Goal: Find specific page/section: Find specific page/section

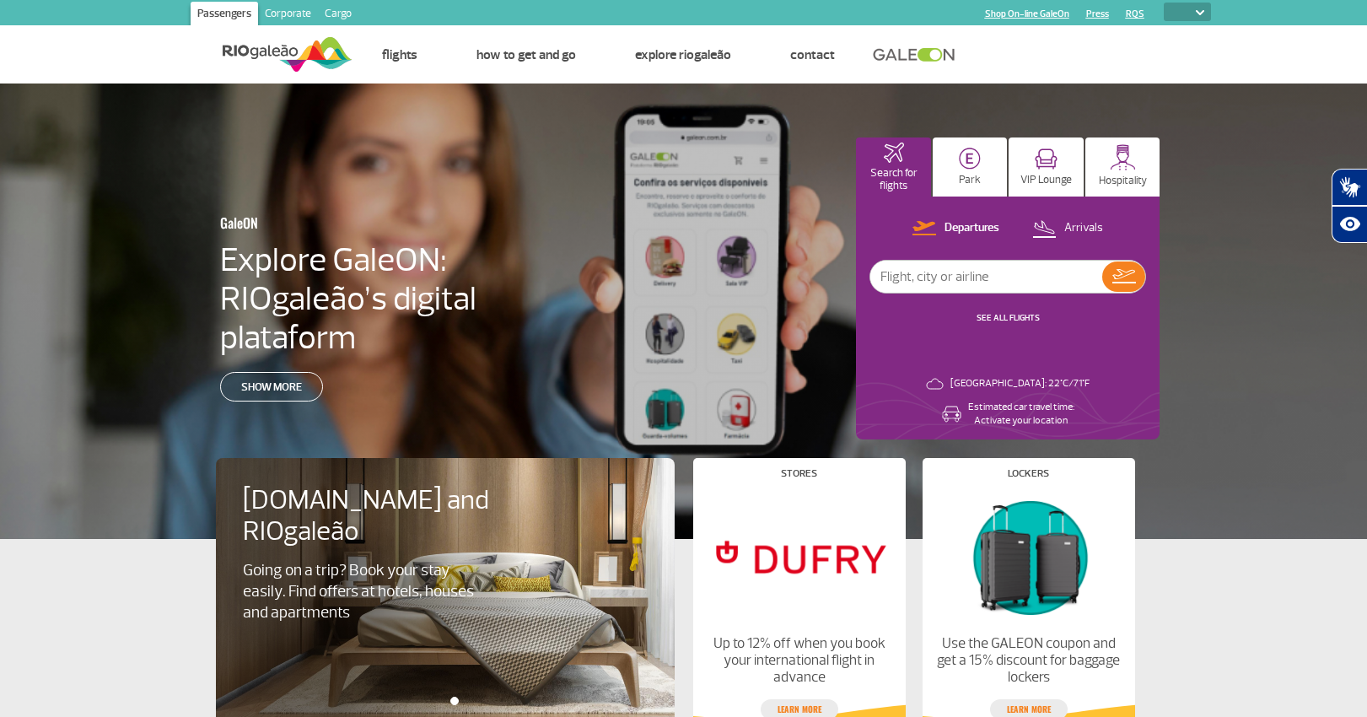
select select
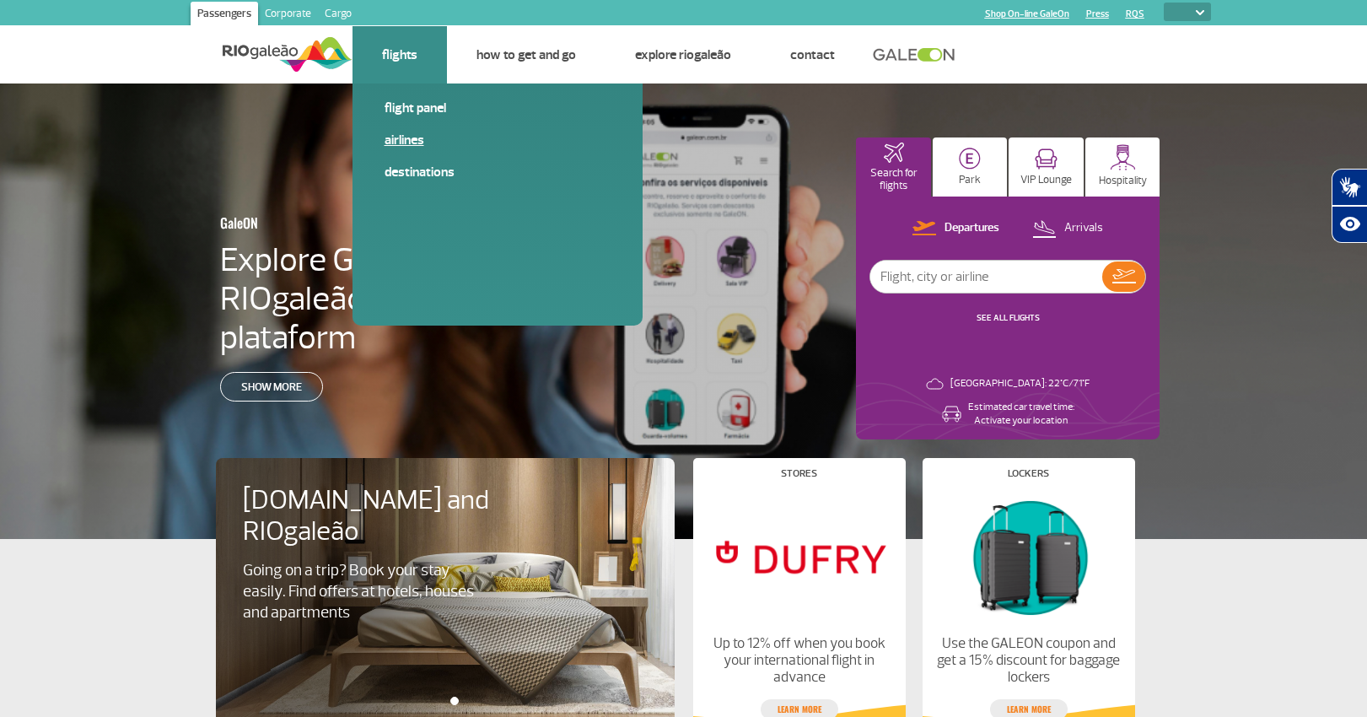
click at [411, 137] on link "Airlines" at bounding box center [497, 140] width 226 height 19
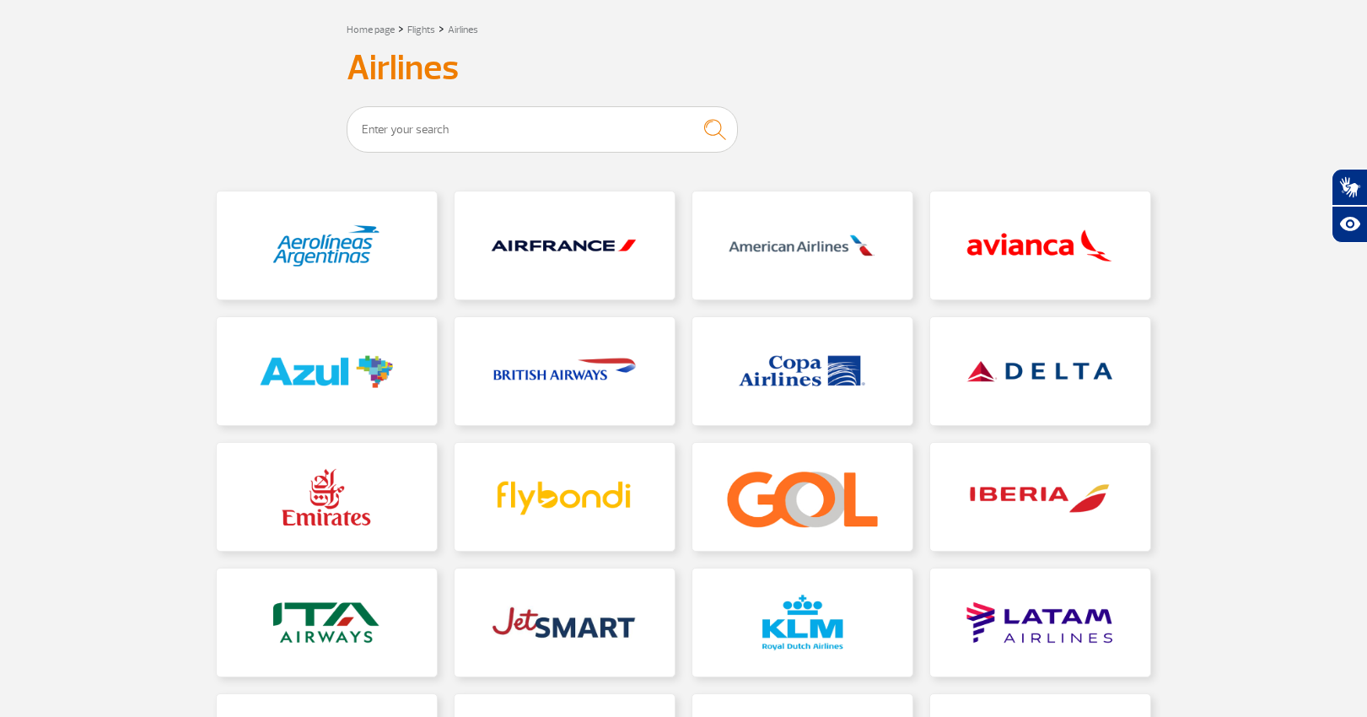
scroll to position [172, 0]
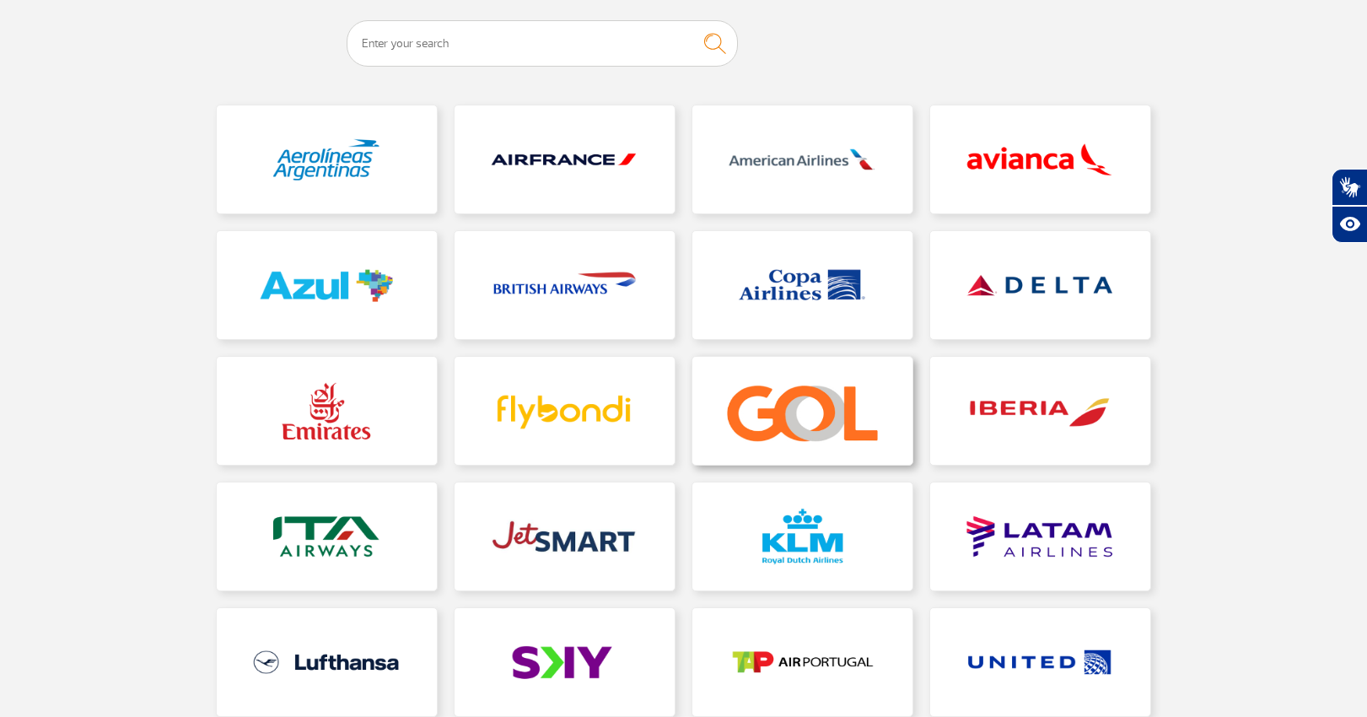
click at [800, 406] on link at bounding box center [802, 411] width 220 height 108
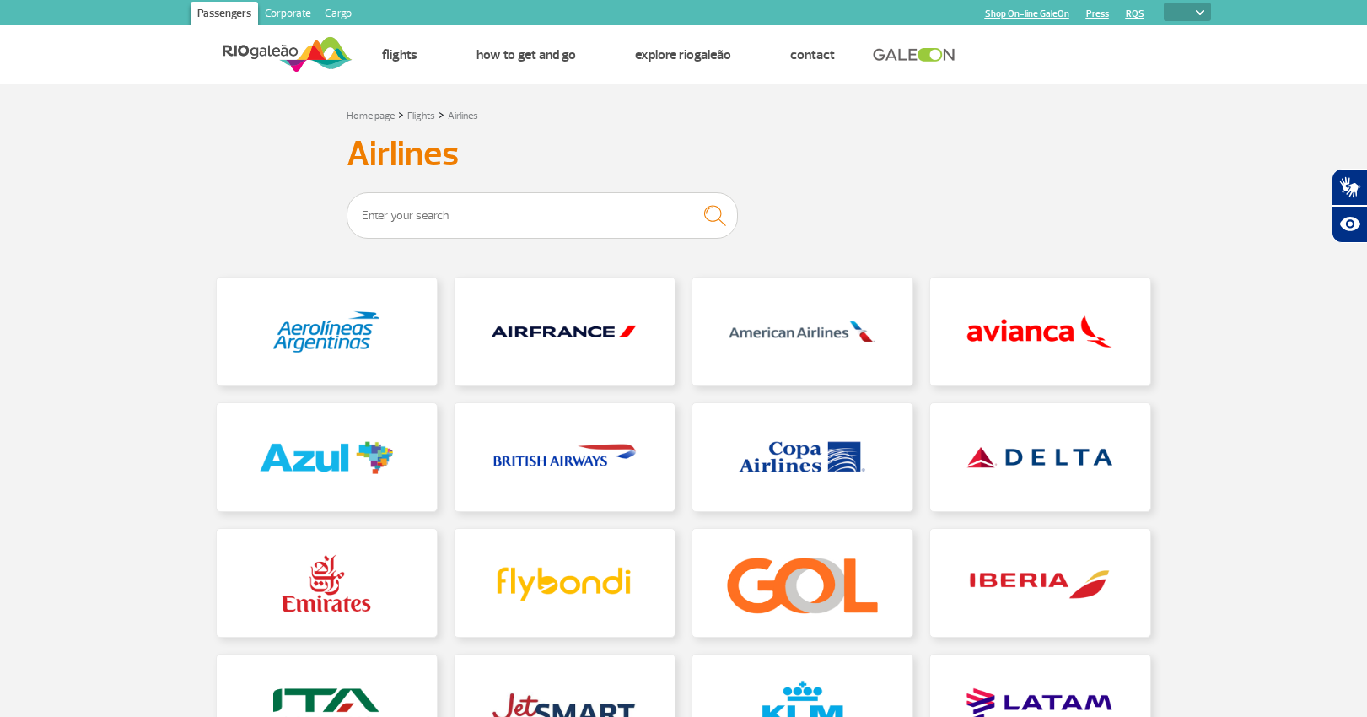
click at [280, 51] on img at bounding box center [288, 54] width 130 height 41
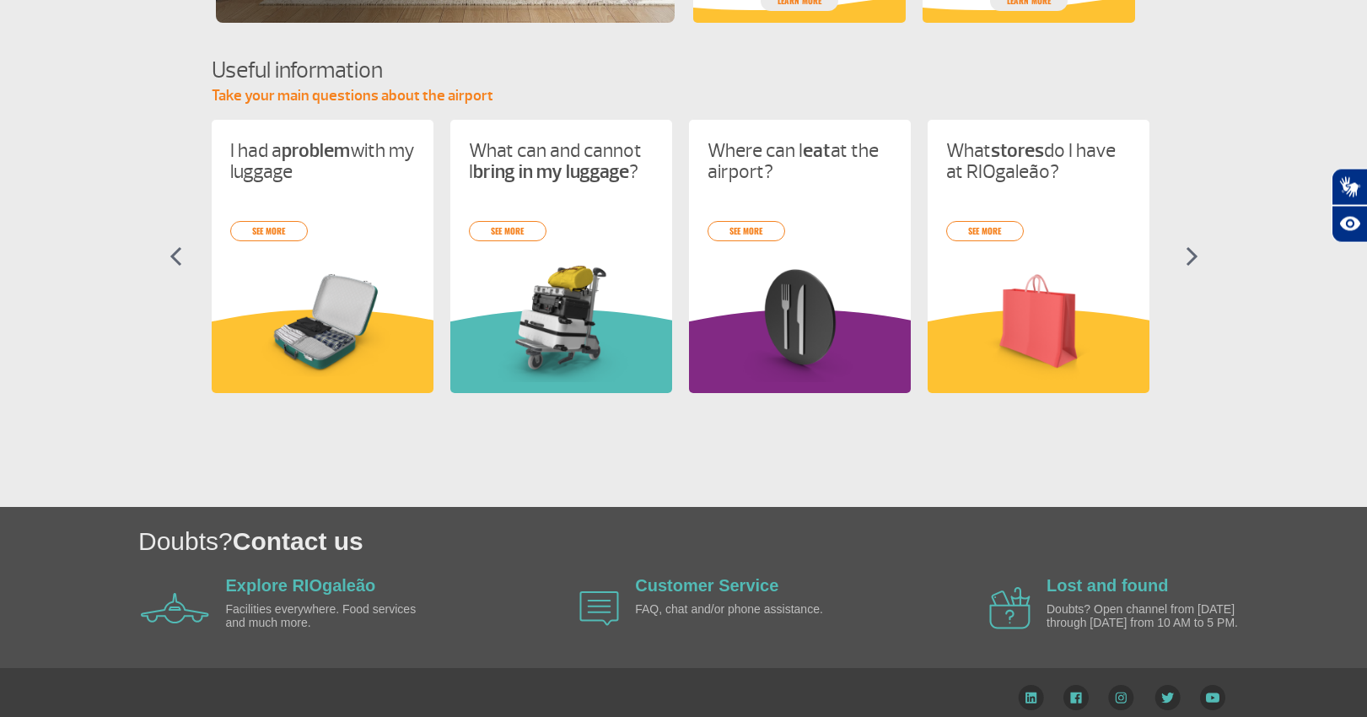
scroll to position [721, 0]
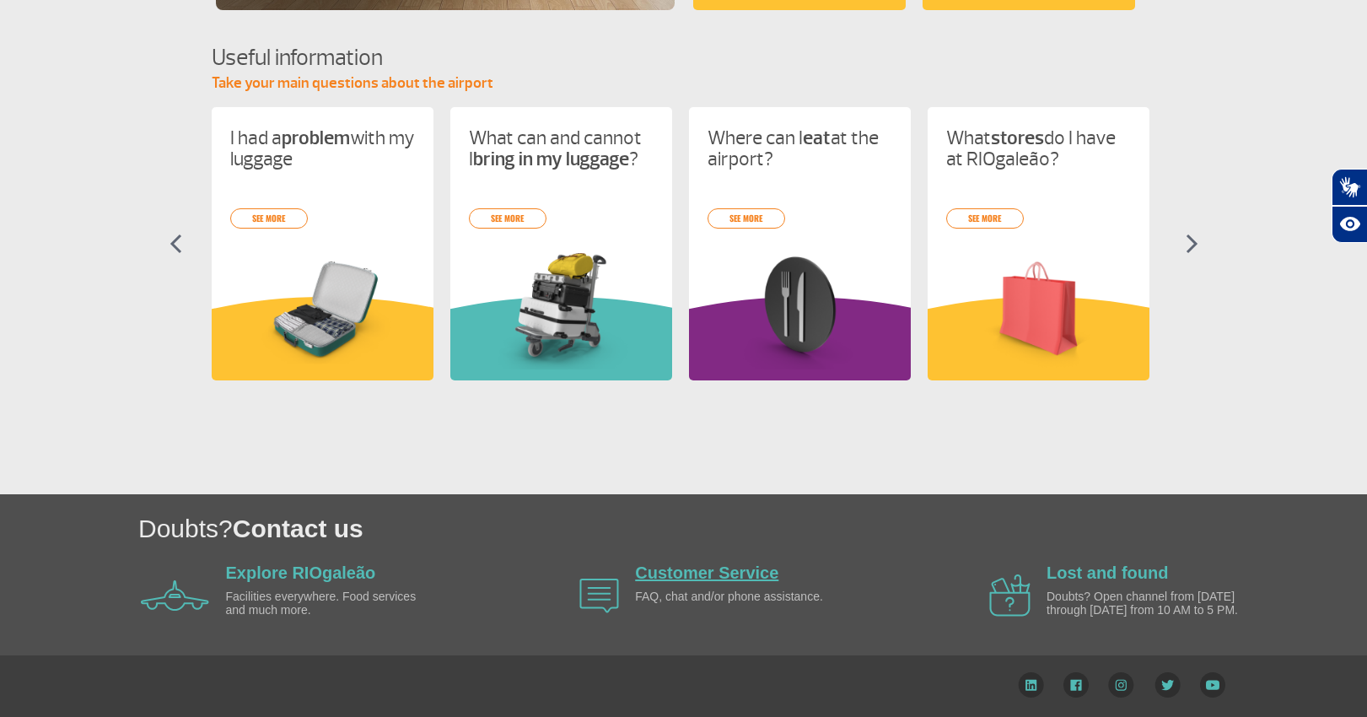
click at [687, 571] on link "Customer Service" at bounding box center [706, 572] width 143 height 19
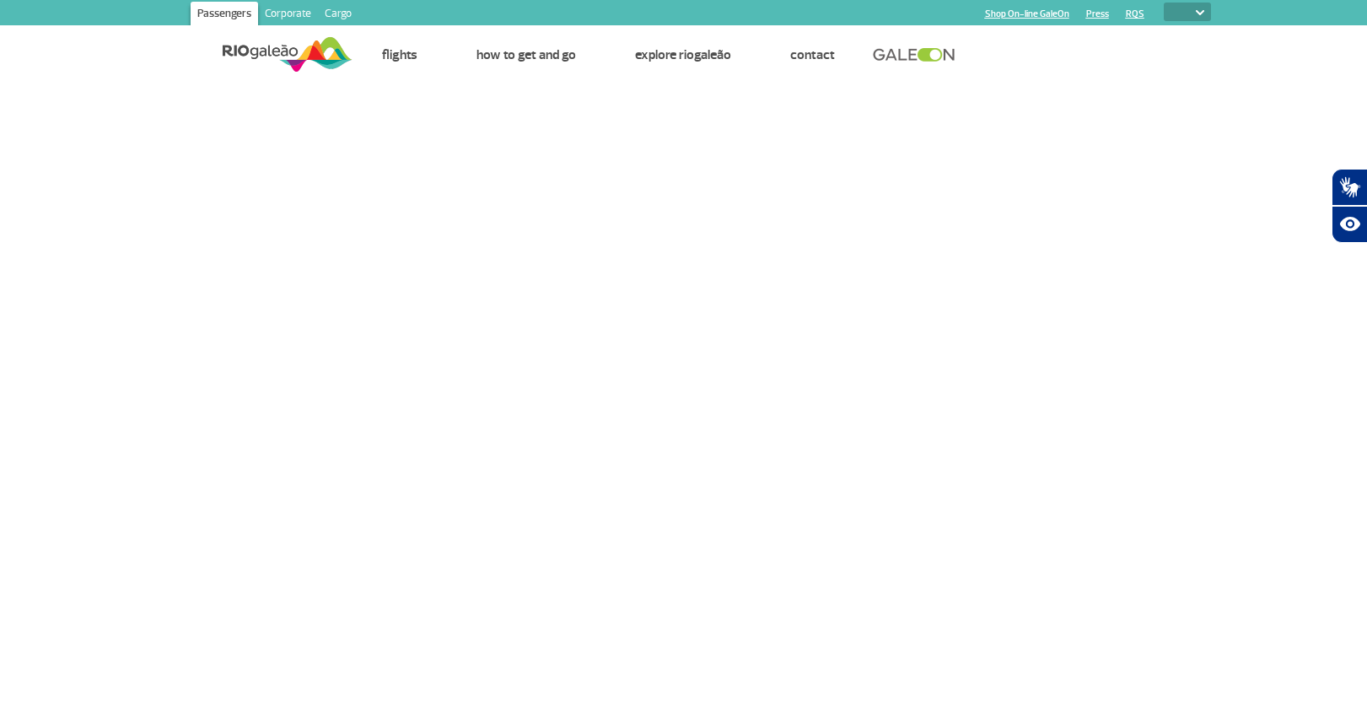
select select
